Goal: Transaction & Acquisition: Subscribe to service/newsletter

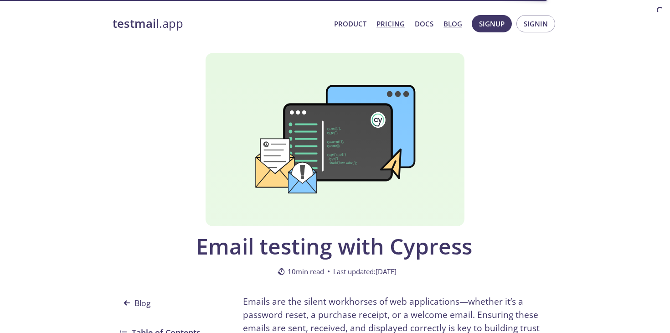
click at [395, 22] on link "Pricing" at bounding box center [390, 24] width 28 height 12
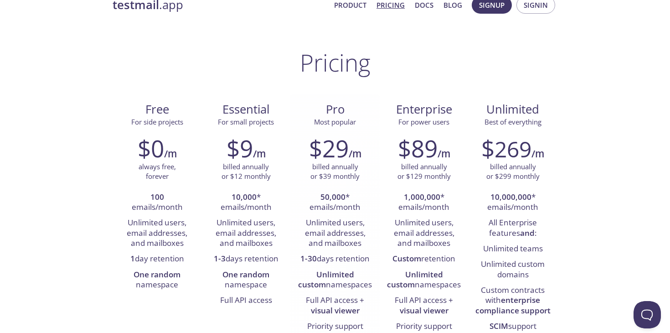
scroll to position [19, 0]
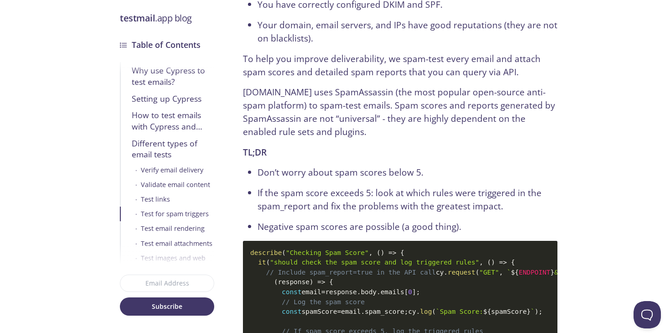
scroll to position [3782, 0]
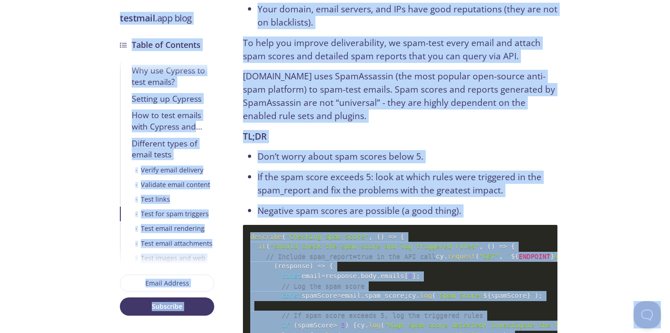
copy body "loremips .dol Sitamet Consect Adip Elit Seddoe Tempor Incid ut Laboreet Dolor m…"
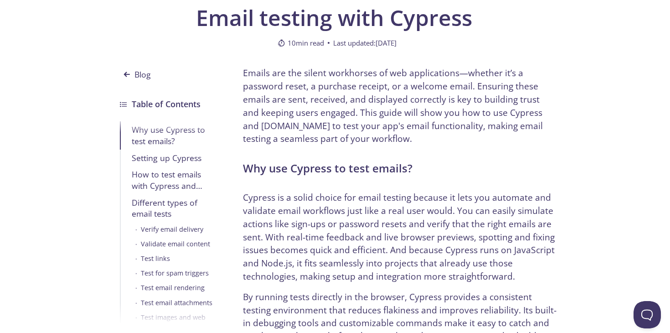
scroll to position [231, 0]
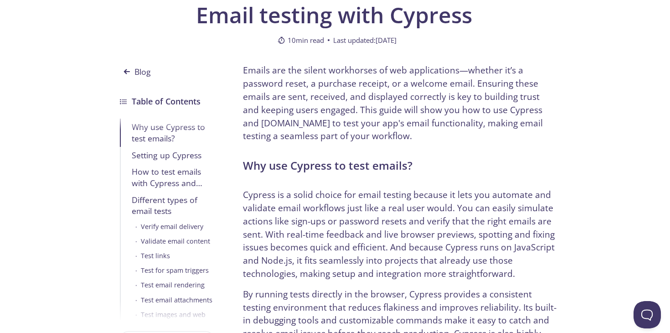
click at [191, 63] on div "Blog" at bounding box center [167, 73] width 94 height 21
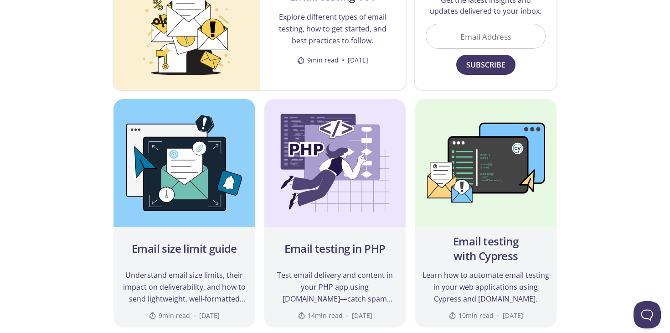
scroll to position [265, 0]
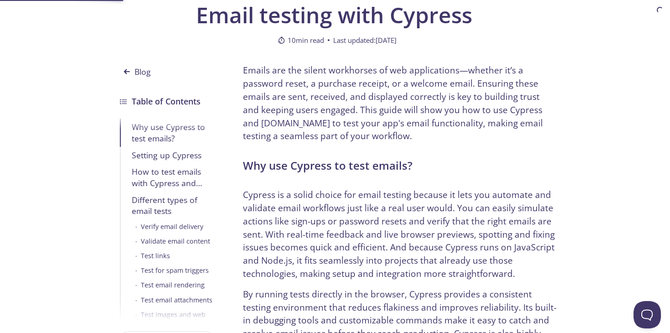
click at [128, 123] on li "Why use Cypress to test emails?" at bounding box center [167, 132] width 94 height 28
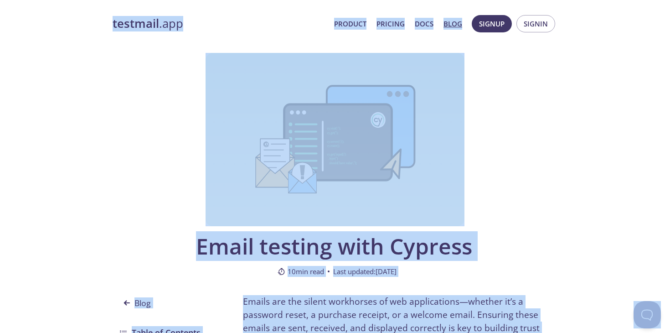
copy body "loremips .dol Sitamet Consect Adip Elit Seddoe Tempor Incid ut Laboreet Dolor m…"
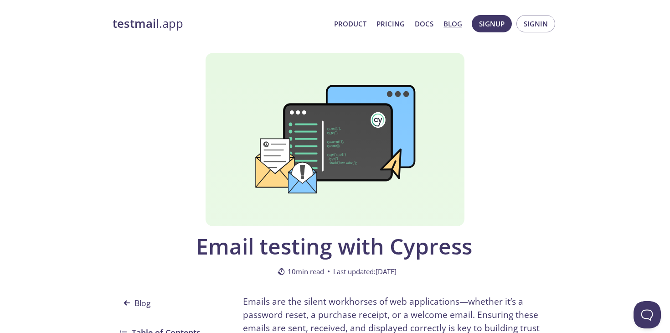
click at [504, 31] on button "Signup" at bounding box center [492, 23] width 40 height 17
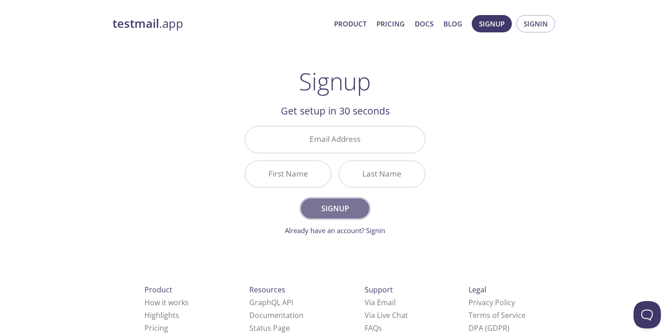
click at [350, 205] on span "Signup" at bounding box center [335, 208] width 48 height 13
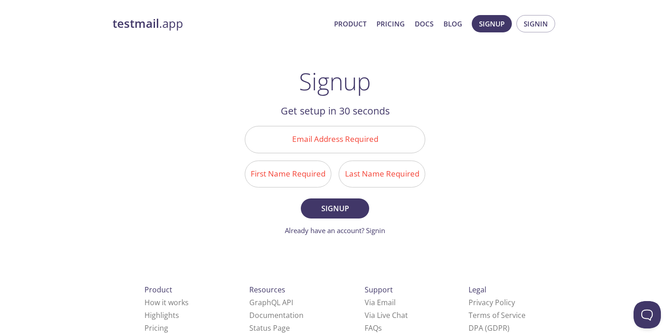
click at [380, 217] on form "Email Address Required First Name Required Last Name Required Signup Already ha…" at bounding box center [335, 180] width 180 height 109
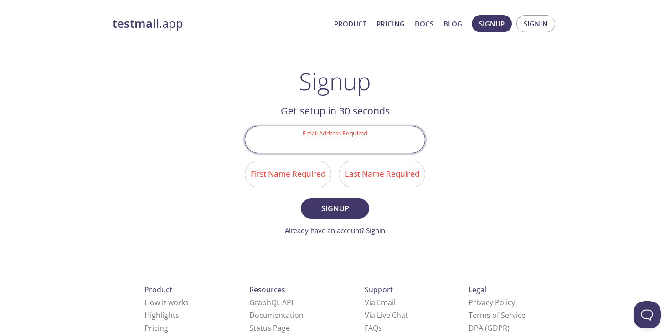
click at [336, 136] on input "Email Address Required" at bounding box center [335, 139] width 180 height 26
type input "[EMAIL_ADDRESS][DOMAIN_NAME]"
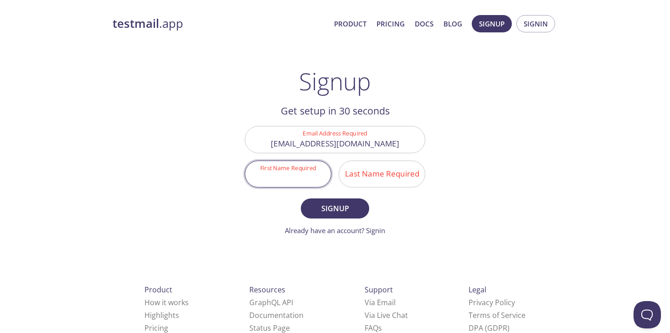
click at [282, 170] on input "First Name Required" at bounding box center [288, 174] width 86 height 26
type input "[PERSON_NAME]"
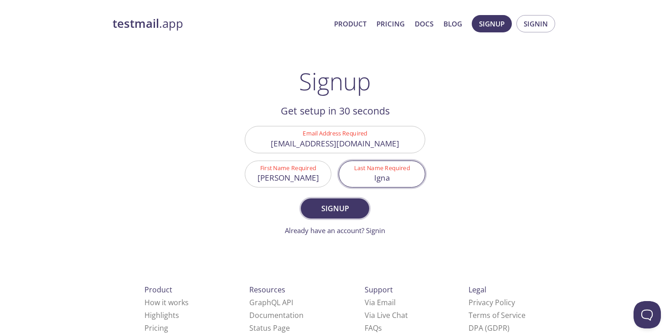
type input "Igna"
click at [345, 202] on span "Signup" at bounding box center [335, 208] width 48 height 13
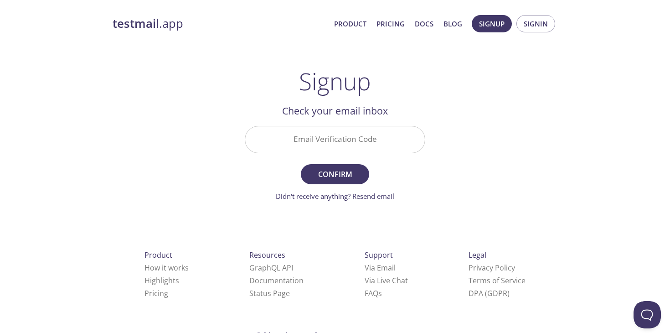
click at [393, 139] on input "Email Verification Code" at bounding box center [335, 139] width 180 height 26
paste input "JE5NE15"
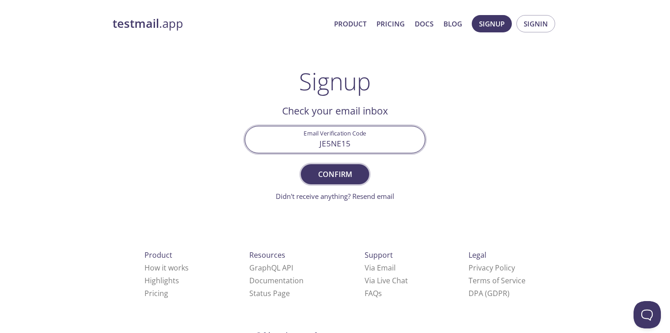
type input "JE5NE15"
click at [349, 183] on button "Confirm" at bounding box center [335, 174] width 68 height 20
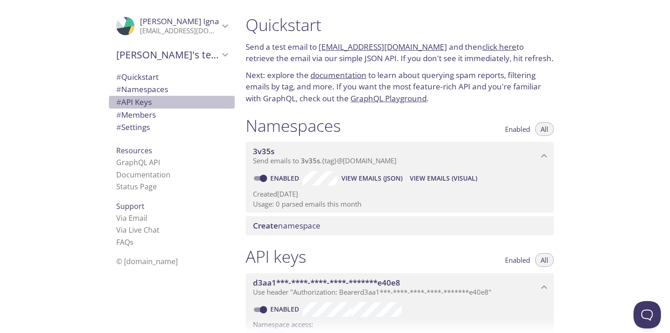
click at [149, 104] on span "# API Keys" at bounding box center [134, 102] width 36 height 10
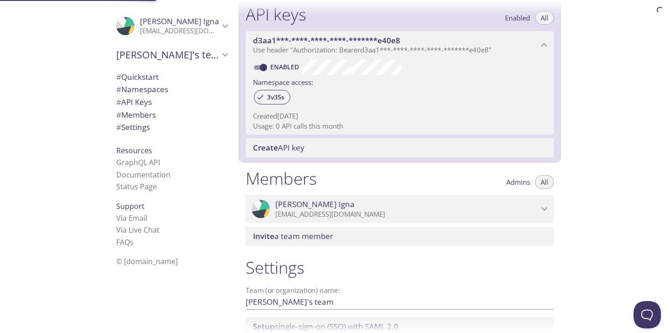
scroll to position [246, 0]
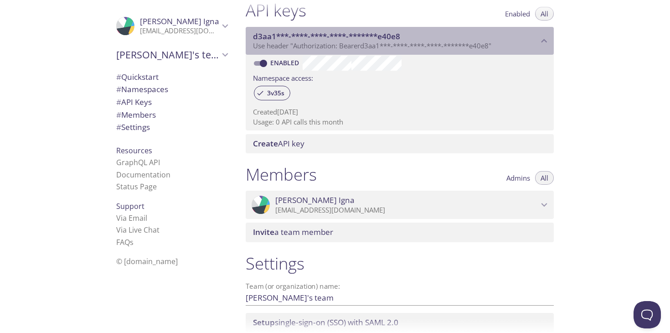
click at [495, 41] on span "d3aa1***-****-****-****-*******e40e8" at bounding box center [395, 36] width 285 height 10
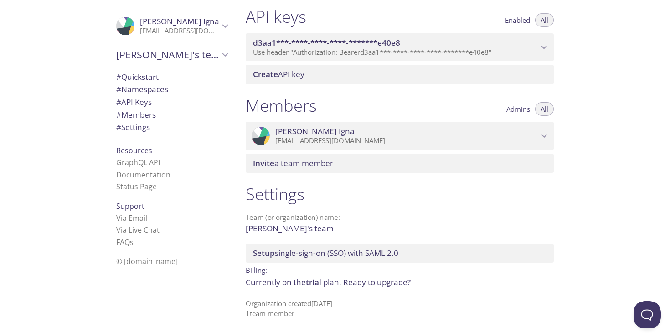
click at [495, 41] on span "d3aa1***-****-****-****-*******e40e8" at bounding box center [395, 43] width 285 height 10
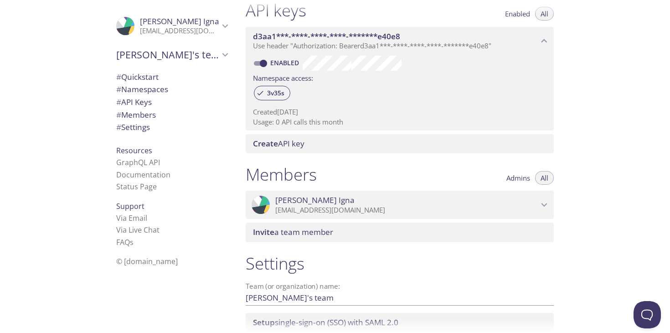
click at [264, 64] on input "Enabled" at bounding box center [263, 63] width 33 height 11
click at [262, 63] on span at bounding box center [260, 63] width 18 height 11
click at [262, 63] on input "Disabled" at bounding box center [256, 63] width 33 height 11
checkbox input "true"
click at [298, 142] on span "Create API key" at bounding box center [278, 143] width 51 height 10
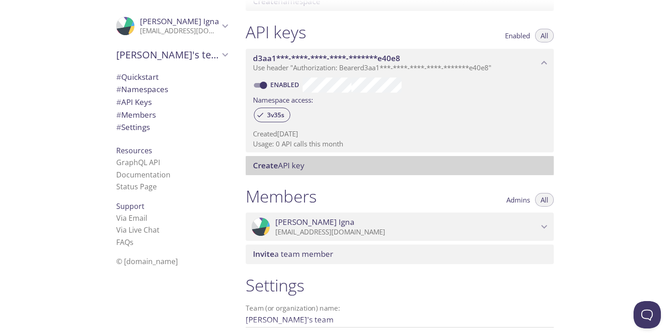
scroll to position [218, 0]
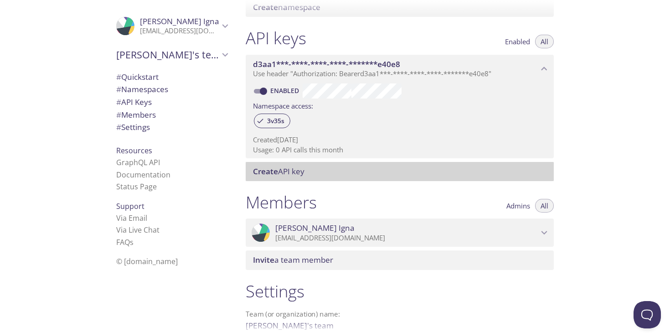
click at [387, 176] on span "Create API key" at bounding box center [401, 171] width 297 height 10
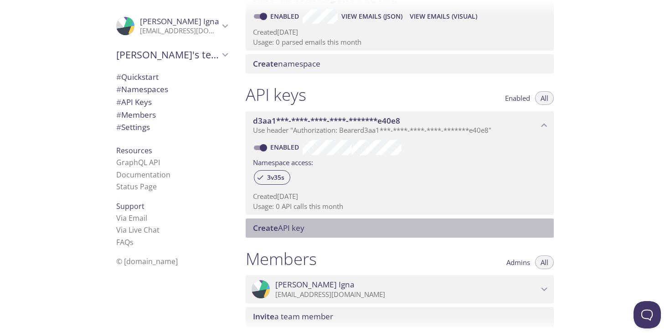
scroll to position [159, 0]
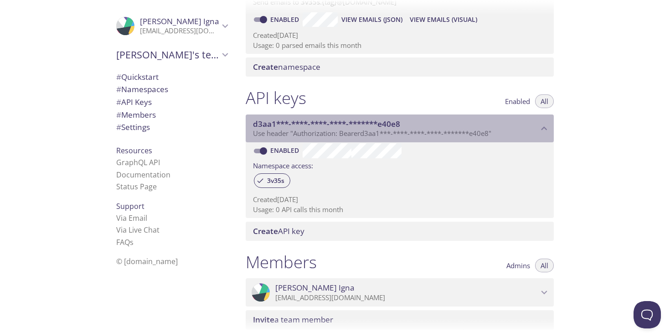
click at [437, 136] on span "Use header "Authorization: Bearer d3aa1***-****-****-****-*******e40e8 "" at bounding box center [372, 132] width 238 height 9
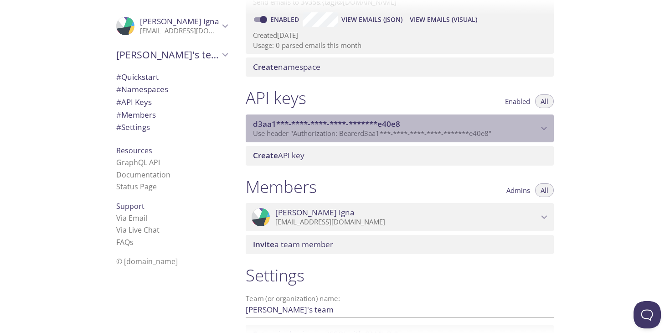
click at [436, 135] on span "Use header "Authorization: Bearer d3aa1***-****-****-****-*******e40e8 "" at bounding box center [372, 132] width 238 height 9
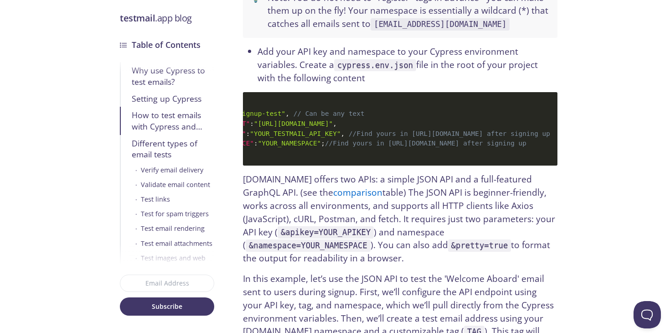
scroll to position [0, 94]
drag, startPoint x: 484, startPoint y: 118, endPoint x: 374, endPoint y: 120, distance: 109.8
click at [374, 130] on span "//Find yours in [URL][DOMAIN_NAME] after signing up" at bounding box center [449, 133] width 201 height 7
copy span "https://testmail.app/console"
drag, startPoint x: 464, startPoint y: 129, endPoint x: 352, endPoint y: 128, distance: 112.1
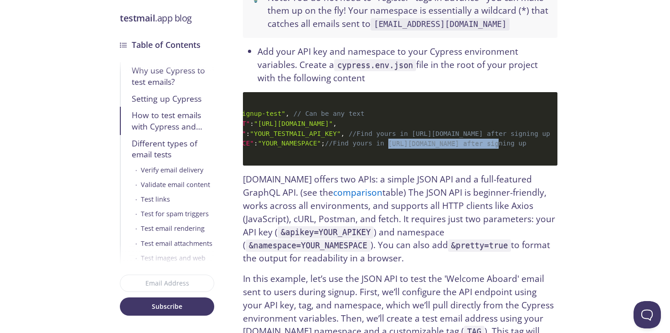
click at [352, 139] on span "//Find yours in [URL][DOMAIN_NAME] after signing up" at bounding box center [425, 142] width 201 height 7
copy span "https://testmail.app/console"
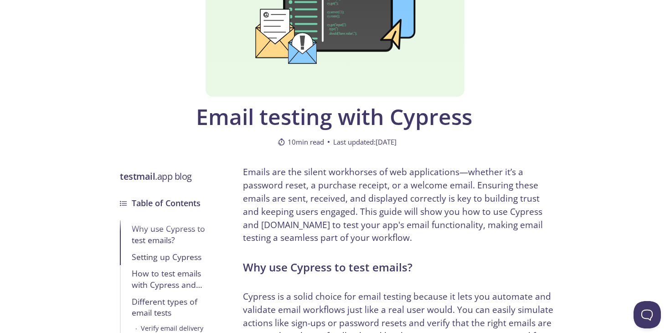
scroll to position [0, 0]
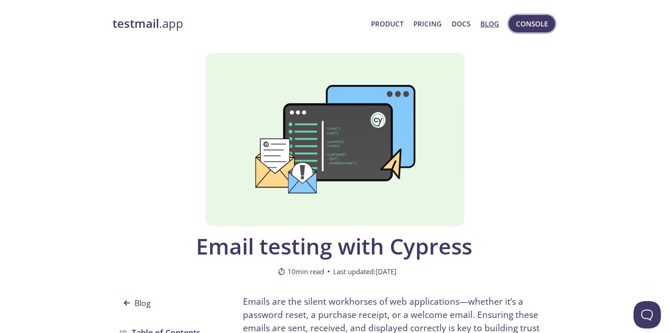
click at [534, 18] on span "Console" at bounding box center [532, 24] width 32 height 12
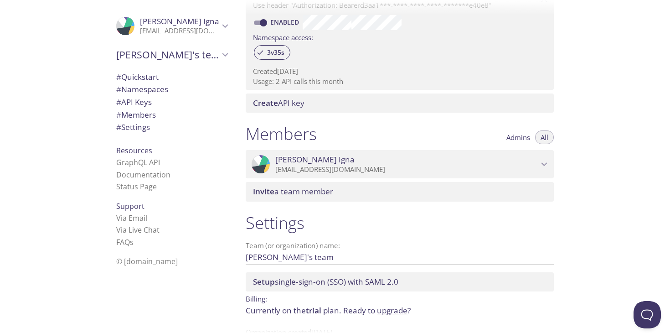
scroll to position [315, 0]
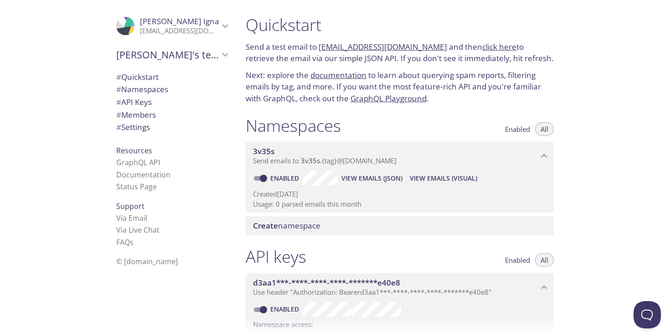
click at [153, 91] on span "# Namespaces" at bounding box center [142, 89] width 52 height 10
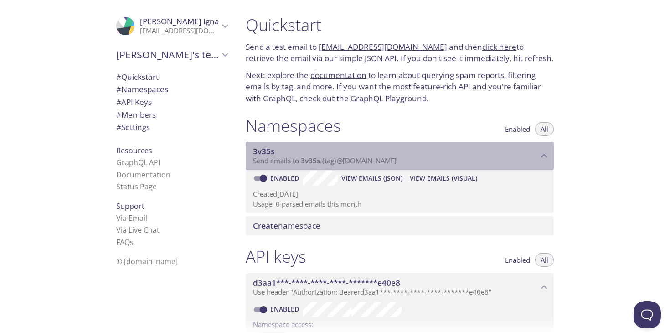
click at [268, 153] on span "3v35s" at bounding box center [263, 151] width 21 height 10
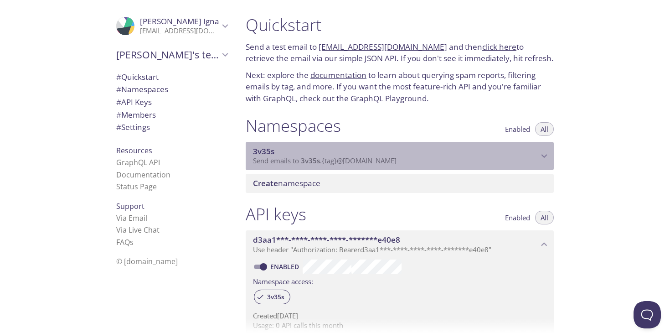
click at [268, 153] on span "3v35s" at bounding box center [263, 151] width 21 height 10
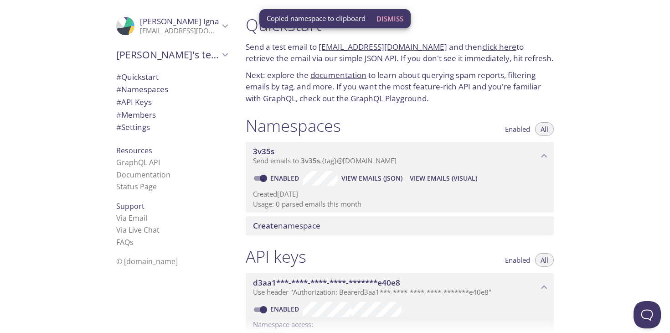
click at [139, 27] on div ".cls-1 { fill: #6d5ca8; } .cls-2 { fill: #3fc191; } .cls-3 { fill: #3b4752; } .…" at bounding box center [128, 26] width 24 height 18
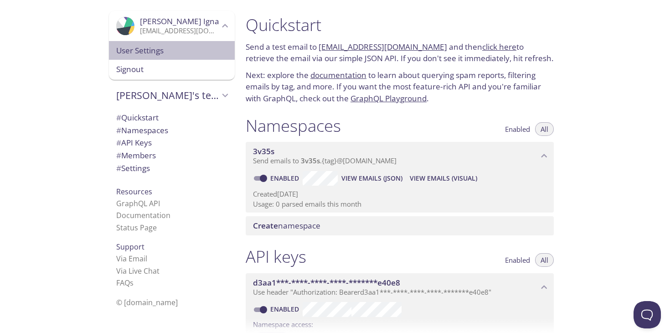
click at [135, 47] on span "User Settings" at bounding box center [171, 51] width 111 height 12
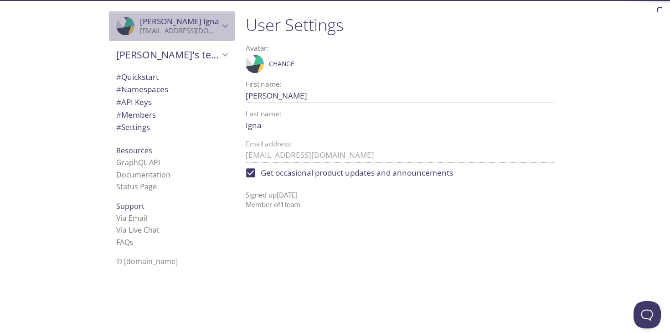
click at [118, 31] on g "Tomas Igna" at bounding box center [104, 63] width 128 height 163
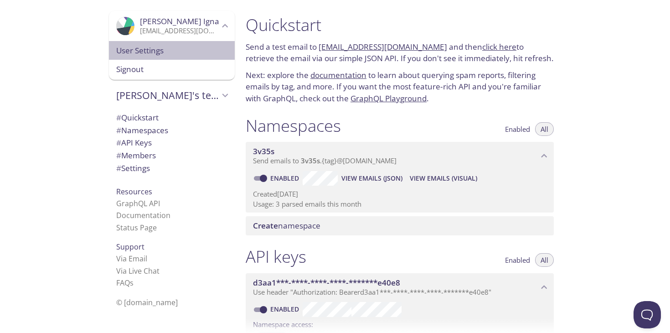
click at [141, 48] on span "User Settings" at bounding box center [171, 51] width 111 height 12
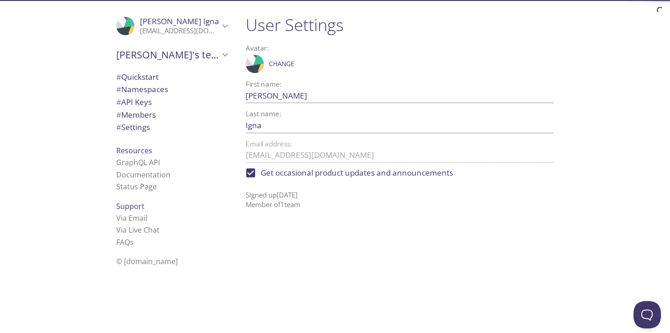
click at [141, 48] on span "[PERSON_NAME]'s team" at bounding box center [167, 54] width 103 height 13
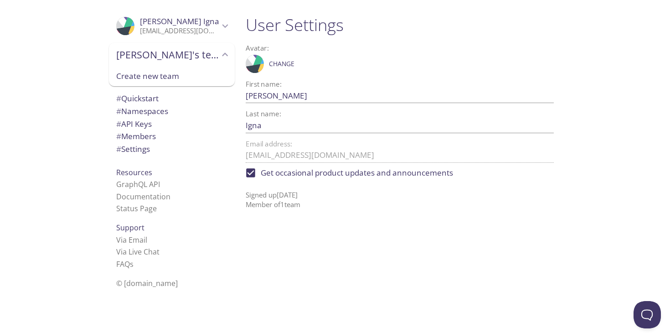
click at [128, 23] on icon "Tomas Igna" at bounding box center [127, 23] width 13 height 21
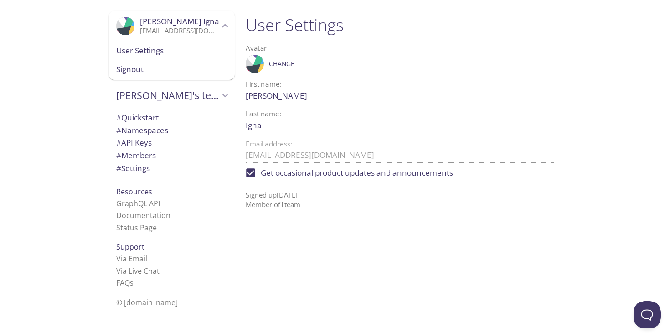
click at [128, 23] on icon "Tomas Igna" at bounding box center [127, 23] width 13 height 21
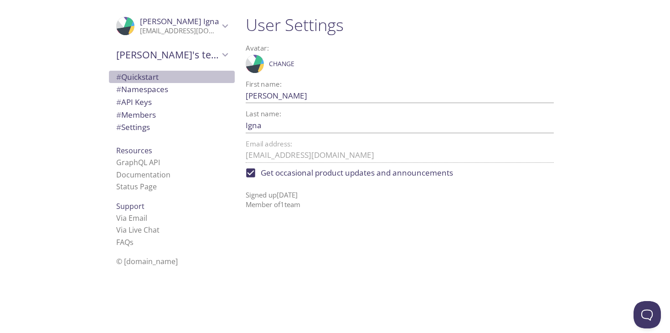
click at [139, 77] on span "# Quickstart" at bounding box center [137, 77] width 42 height 10
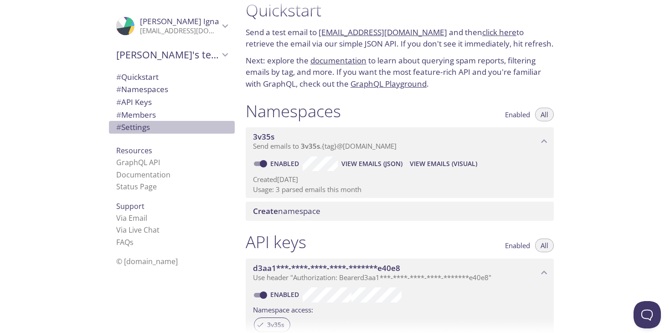
click at [142, 128] on span "# Settings" at bounding box center [133, 127] width 34 height 10
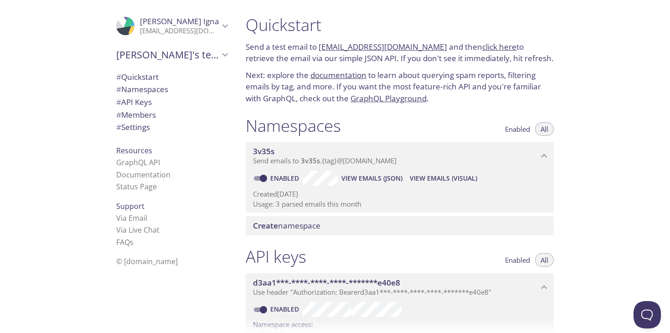
click at [486, 49] on link "click here" at bounding box center [499, 46] width 34 height 10
